Goal: Task Accomplishment & Management: Use online tool/utility

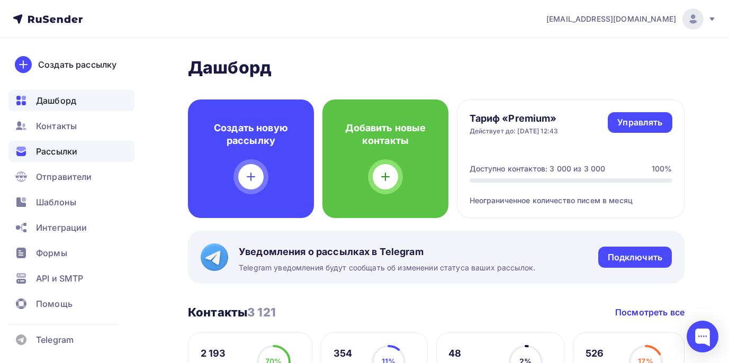
click at [61, 152] on span "Рассылки" at bounding box center [56, 151] width 41 height 13
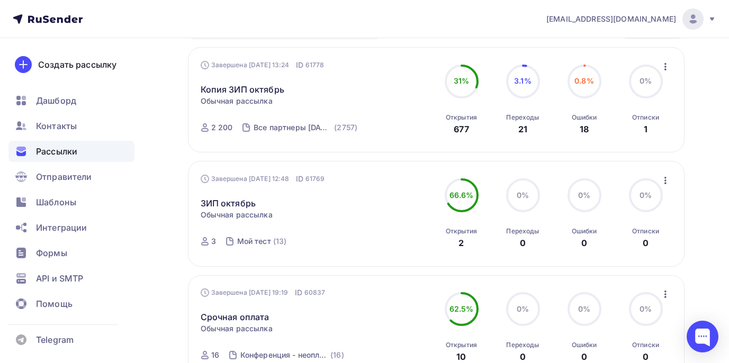
scroll to position [159, 0]
click at [666, 67] on icon "button" at bounding box center [665, 66] width 13 height 13
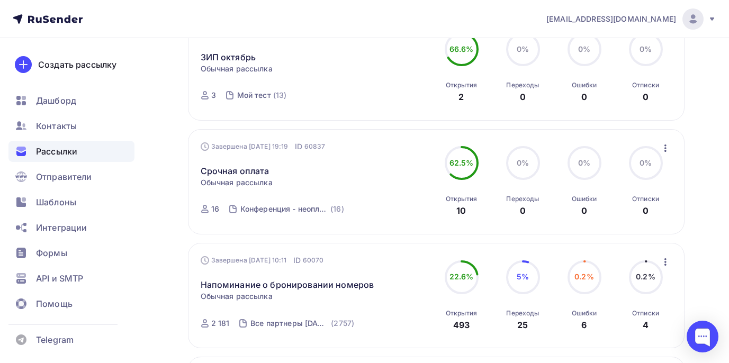
scroll to position [318, 0]
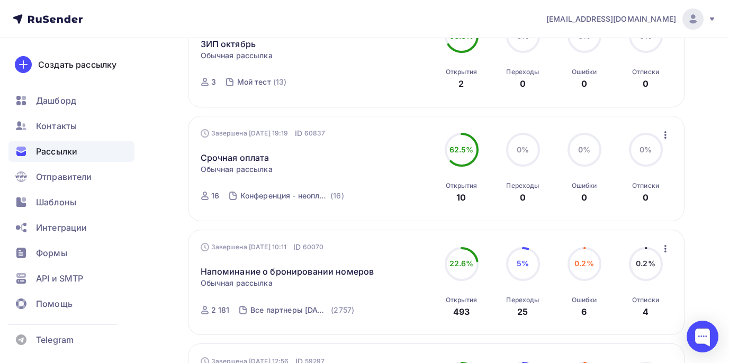
click at [665, 252] on icon "button" at bounding box center [666, 248] width 2 height 7
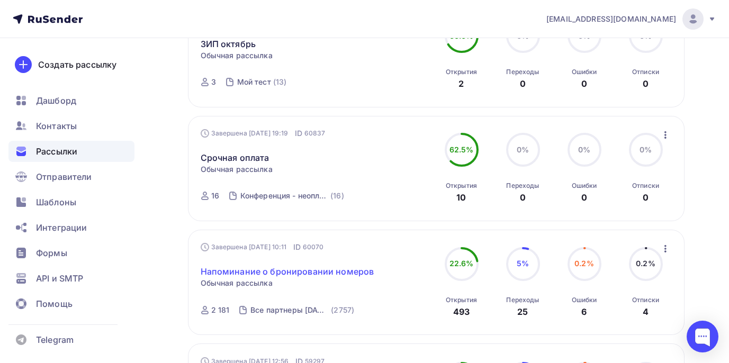
click at [315, 278] on link "Напоминание о бронировании номеров" at bounding box center [288, 271] width 174 height 13
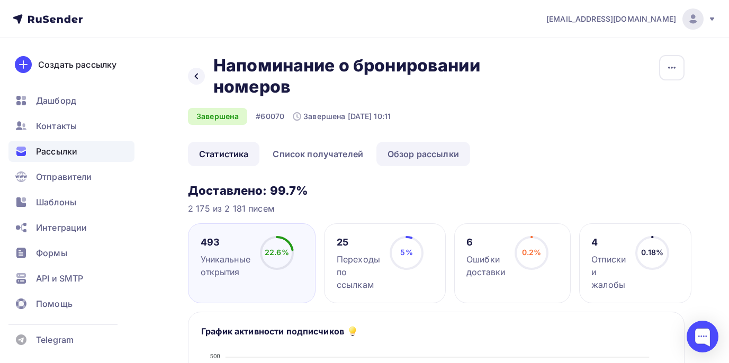
click at [409, 152] on link "Обзор рассылки" at bounding box center [424, 154] width 94 height 24
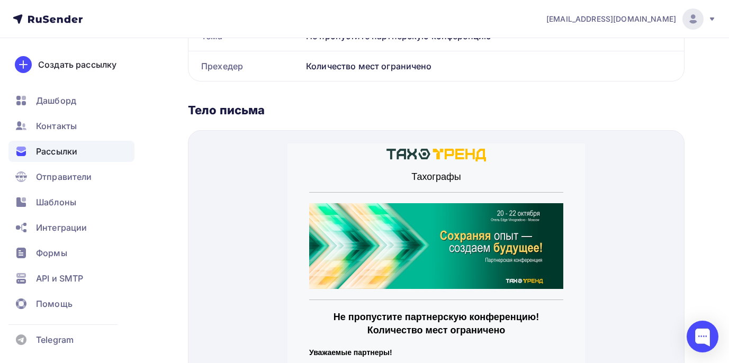
scroll to position [318, 0]
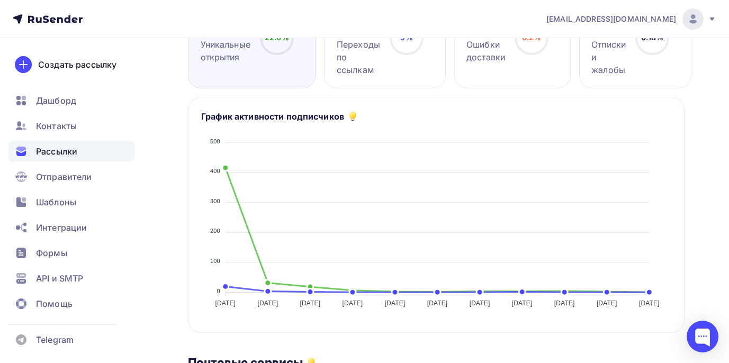
scroll to position [212, 0]
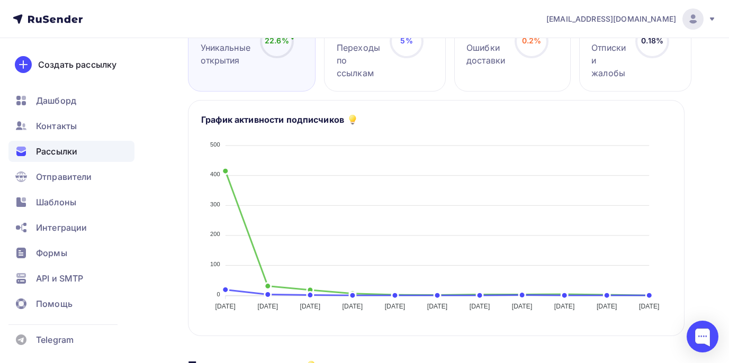
click at [63, 148] on span "Рассылки" at bounding box center [56, 151] width 41 height 13
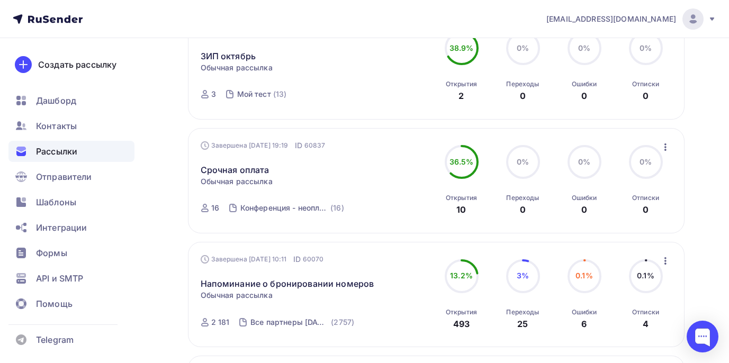
scroll to position [318, 0]
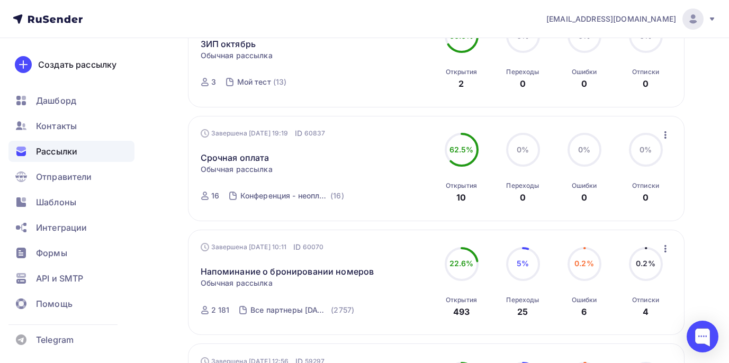
click at [661, 252] on icon "button" at bounding box center [665, 249] width 13 height 13
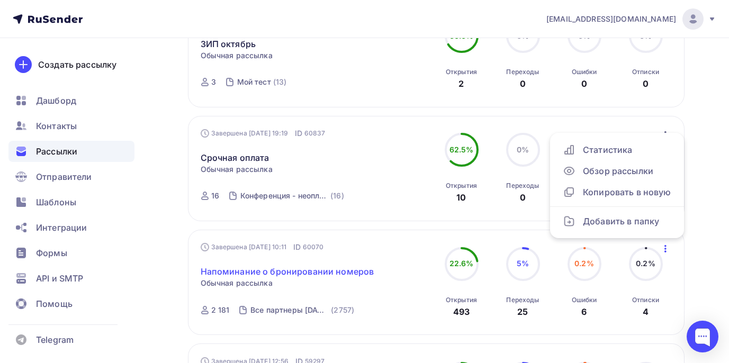
click at [303, 274] on link "Напоминание о бронировании номеров" at bounding box center [288, 271] width 174 height 13
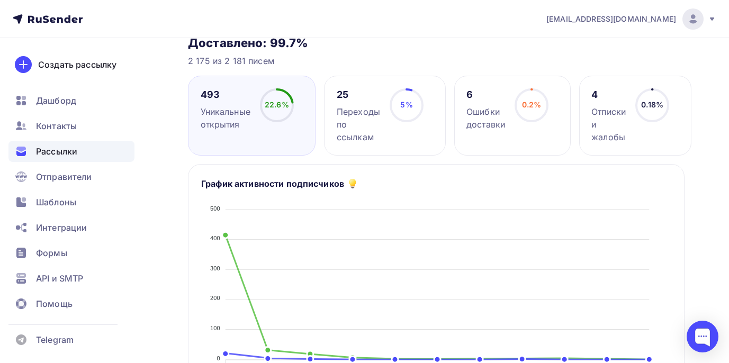
scroll to position [53, 0]
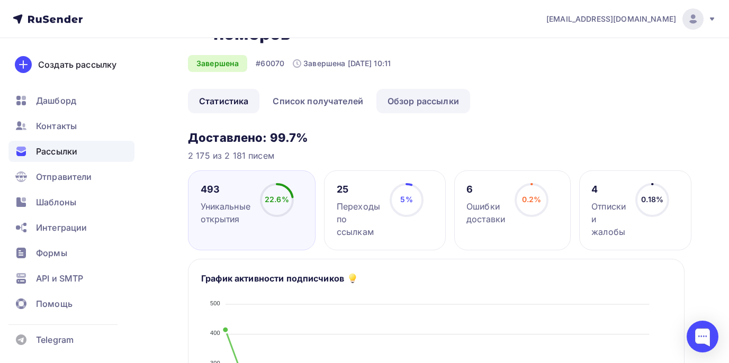
click at [419, 97] on link "Обзор рассылки" at bounding box center [424, 101] width 94 height 24
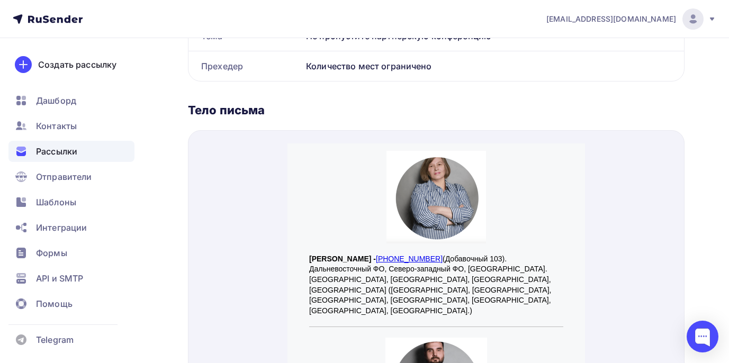
scroll to position [1059, 0]
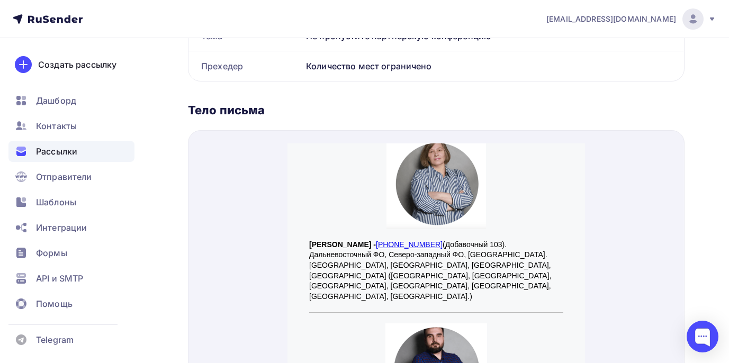
click at [43, 148] on span "Рассылки" at bounding box center [56, 151] width 41 height 13
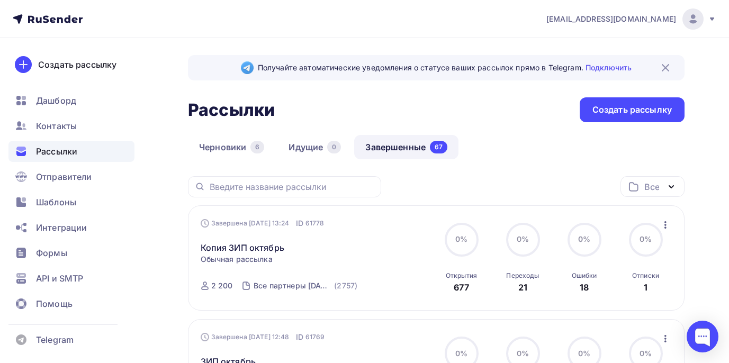
scroll to position [265, 0]
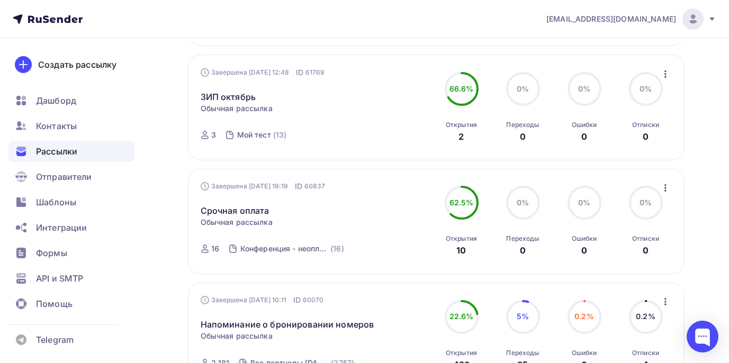
click at [668, 303] on icon "button" at bounding box center [665, 302] width 13 height 13
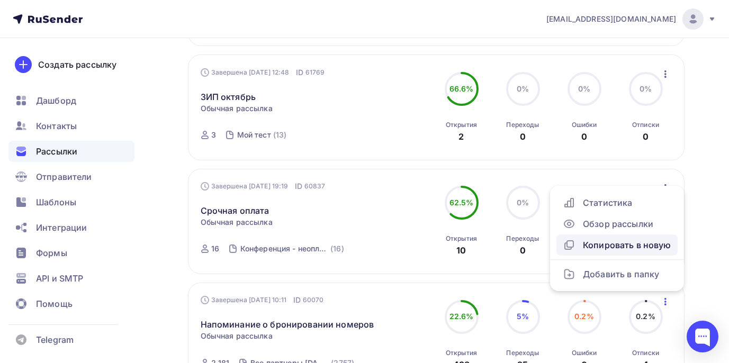
click at [613, 248] on div "Копировать в новую" at bounding box center [617, 245] width 109 height 13
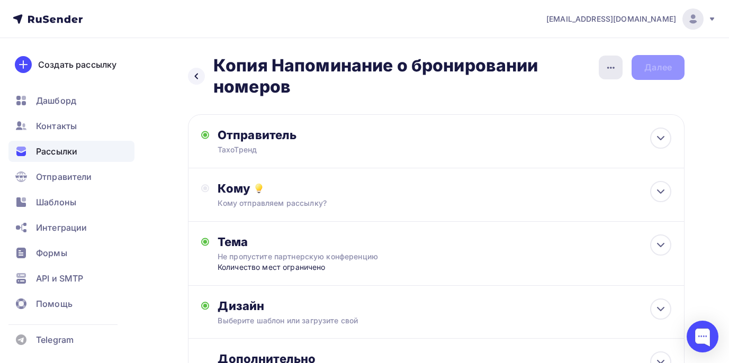
click at [601, 71] on div "button" at bounding box center [611, 68] width 24 height 24
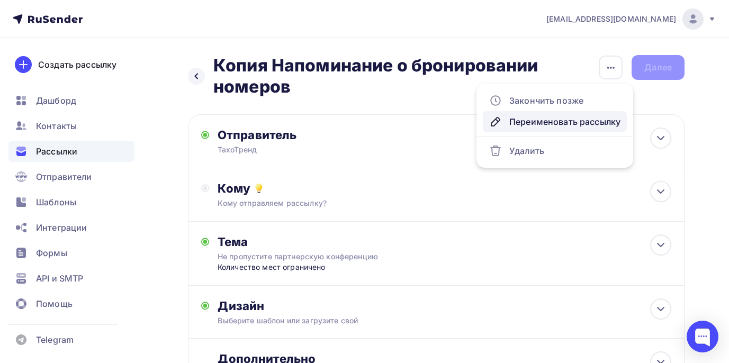
click at [566, 116] on div "Переименовать рассылку" at bounding box center [554, 121] width 131 height 13
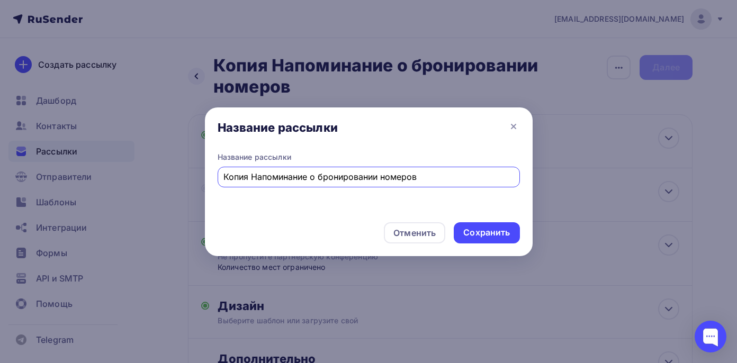
drag, startPoint x: 437, startPoint y: 181, endPoint x: 94, endPoint y: 156, distance: 344.1
click at [94, 156] on div "Название рассылки Название рассылки Копия Напоминание о бронировании номеров От…" at bounding box center [368, 181] width 737 height 363
type input "J"
type input "Конференция - кончились номера"
click at [472, 236] on div "Сохранить" at bounding box center [486, 233] width 47 height 12
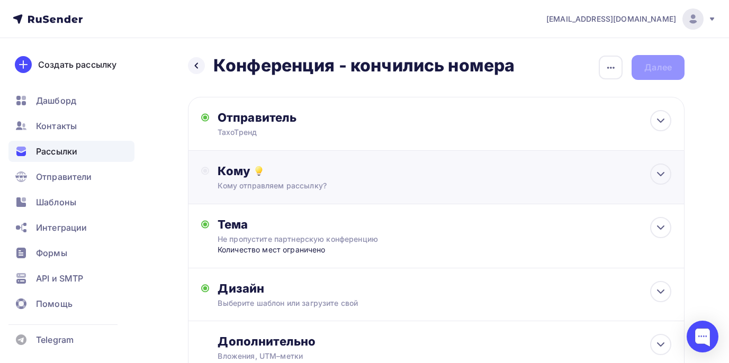
click at [505, 176] on div "Кому" at bounding box center [445, 171] width 454 height 15
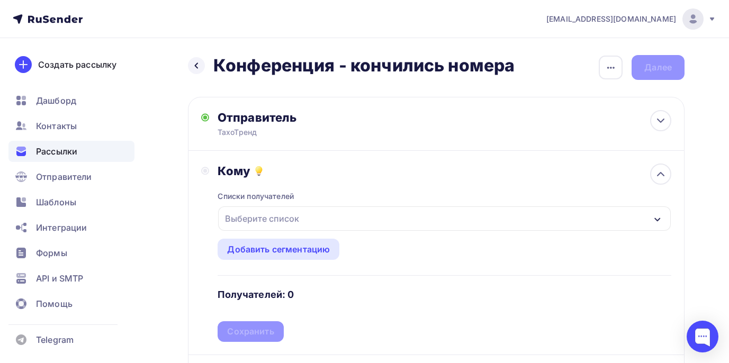
click at [389, 220] on div "Выберите список" at bounding box center [444, 219] width 453 height 24
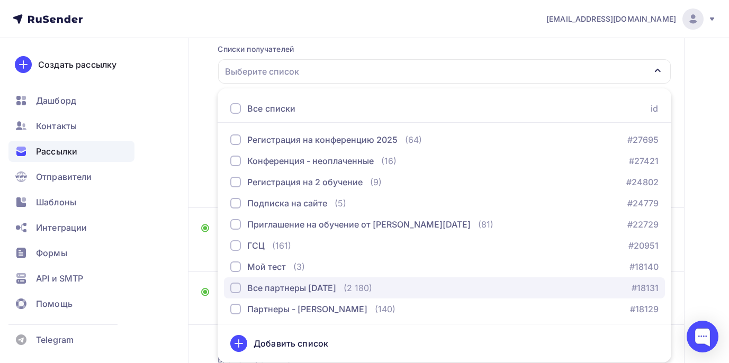
click at [330, 283] on div "Все партнеры [DATE]" at bounding box center [291, 288] width 89 height 13
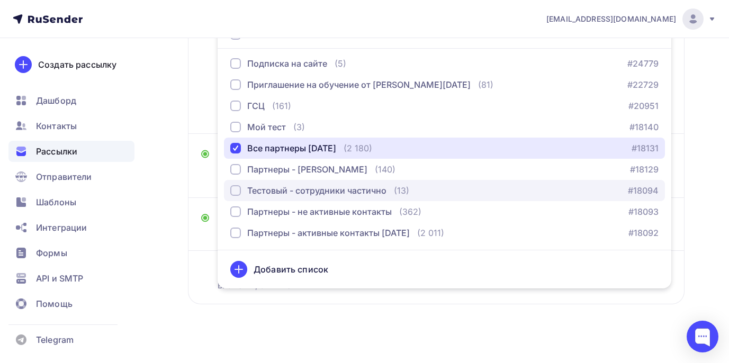
scroll to position [233, 0]
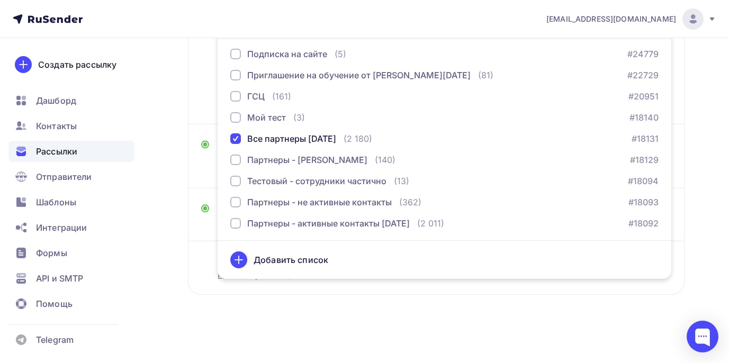
click at [723, 231] on div "Назад Конференция - кончились номера Конференция - кончились номера Закончить п…" at bounding box center [364, 85] width 729 height 556
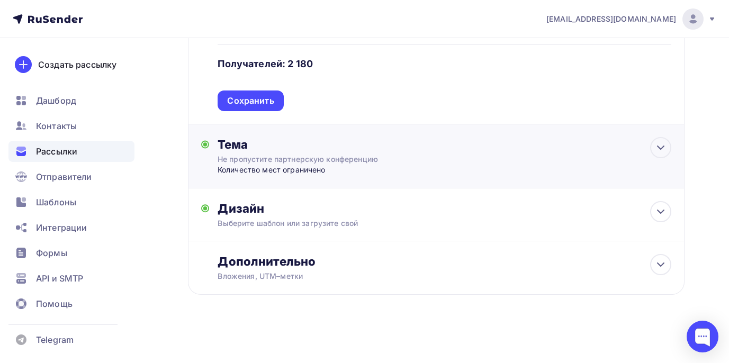
click at [361, 165] on div "Количество мест ограничено" at bounding box center [322, 170] width 209 height 11
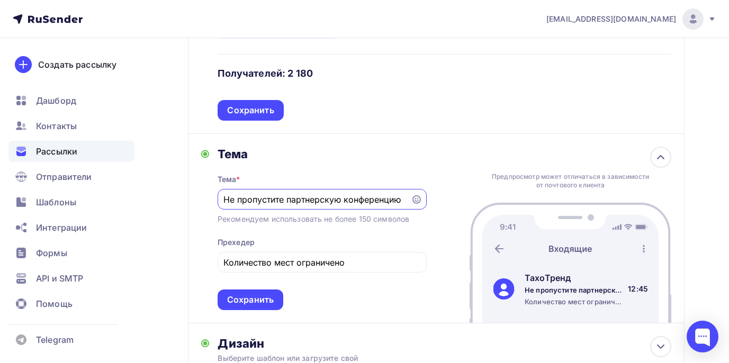
scroll to position [0, 0]
drag, startPoint x: 224, startPoint y: 201, endPoint x: 528, endPoint y: 228, distance: 305.2
click at [528, 228] on div "Тема Тема * Не пропустите партнерскую конференцию Рекомендуем использовать не б…" at bounding box center [436, 229] width 497 height 190
type input "Заканчивается регистрация на конференцию"
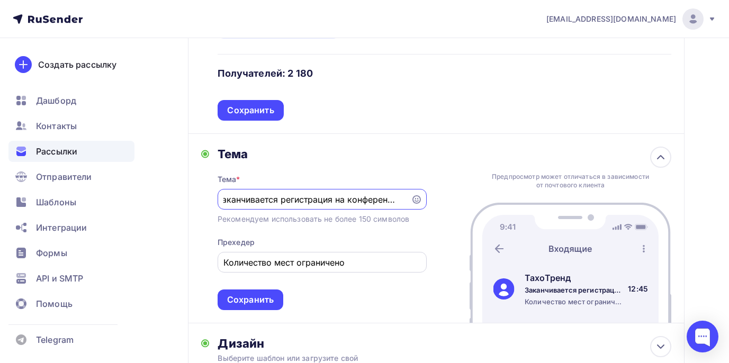
scroll to position [0, 0]
drag, startPoint x: 350, startPoint y: 260, endPoint x: 190, endPoint y: 263, distance: 160.5
click at [190, 263] on div "Тема Тема * Заканчивается регистрация на конференцию Рекомендуем использовать н…" at bounding box center [436, 229] width 497 height 190
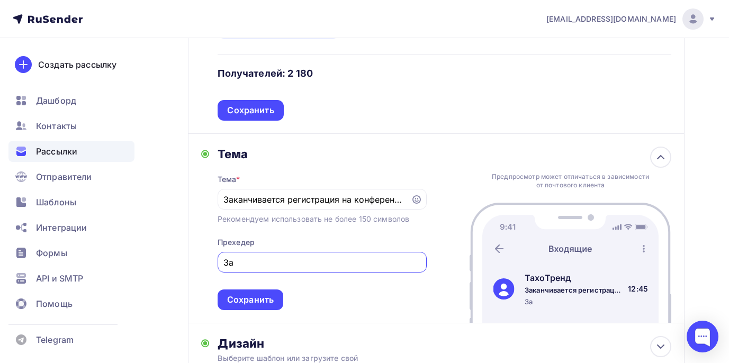
type input "З"
type input "р"
type input "Р"
type input "п"
type input "Партнерская конференция"
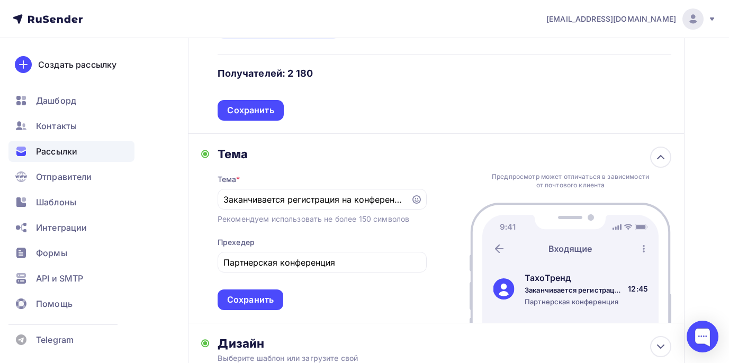
click at [449, 166] on div "Тема Тема * Заканчивается регистрация на конференцию Рекомендуем использовать н…" at bounding box center [436, 229] width 497 height 190
drag, startPoint x: 352, startPoint y: 195, endPoint x: 525, endPoint y: 206, distance: 173.5
click at [525, 206] on div "Тема Тема * Заканчивается регистрация на конференцию Рекомендуем использовать н…" at bounding box center [436, 229] width 497 height 190
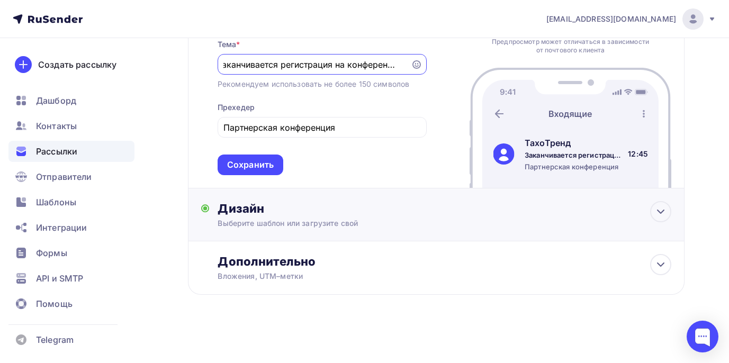
scroll to position [0, 0]
click at [301, 228] on div "Дизайн Выберите шаблон или загрузите свой Размер письма: 122 Kb Заменить шаблон…" at bounding box center [436, 221] width 470 height 40
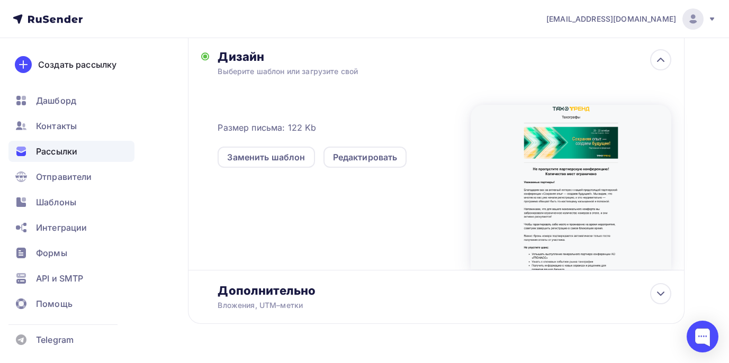
scroll to position [518, 0]
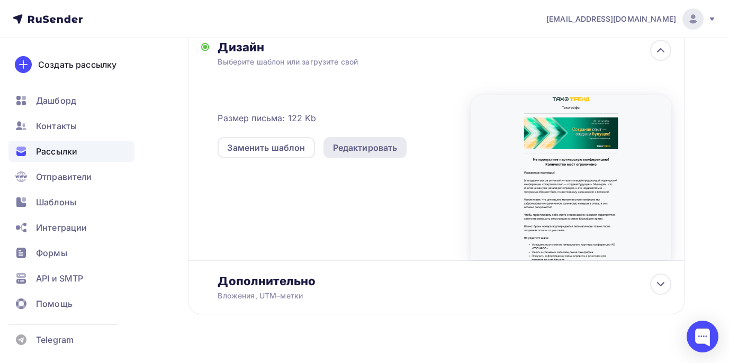
click at [365, 153] on div "Редактировать" at bounding box center [365, 147] width 65 height 13
